Goal: Book appointment/travel/reservation

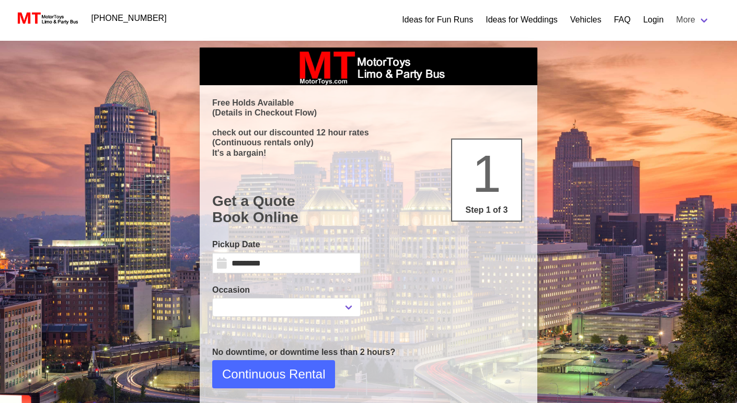
select select
drag, startPoint x: 653, startPoint y: 17, endPoint x: 643, endPoint y: 89, distance: 72.8
click at [615, 206] on div "513-891-6686 Ideas for Fun Runs Ideas for Weddings Vehicles FAQ Login More Bour…" at bounding box center [368, 314] width 737 height 546
click at [644, 210] on div "513-891-6686 Ideas for Fun Runs Ideas for Weddings Vehicles FAQ Login More Bour…" at bounding box center [368, 314] width 737 height 546
click at [216, 263] on input "*********" at bounding box center [286, 263] width 149 height 21
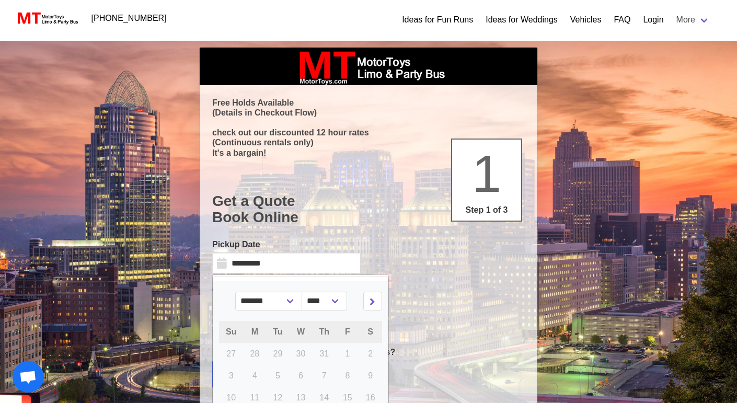
drag, startPoint x: 625, startPoint y: 303, endPoint x: 590, endPoint y: 291, distance: 36.5
click at [595, 293] on div "Search Criteria From: Wed, 08-27-2025 11:45PM To: Wed, 08-27-2025 05:30PM Durat…" at bounding box center [368, 314] width 737 height 546
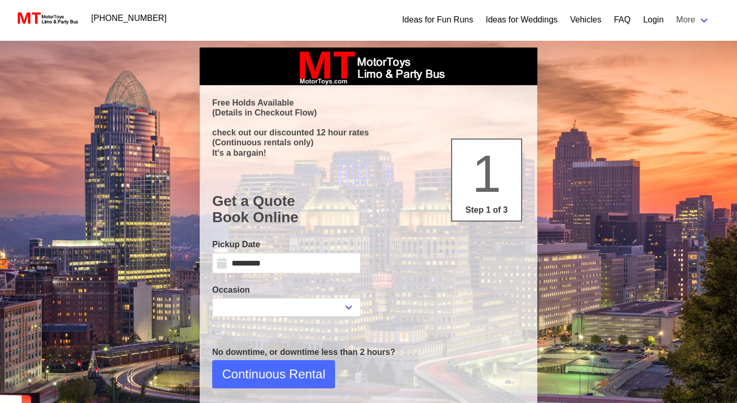
select select
click at [655, 19] on link "Login" at bounding box center [653, 20] width 20 height 13
